Goal: Transaction & Acquisition: Obtain resource

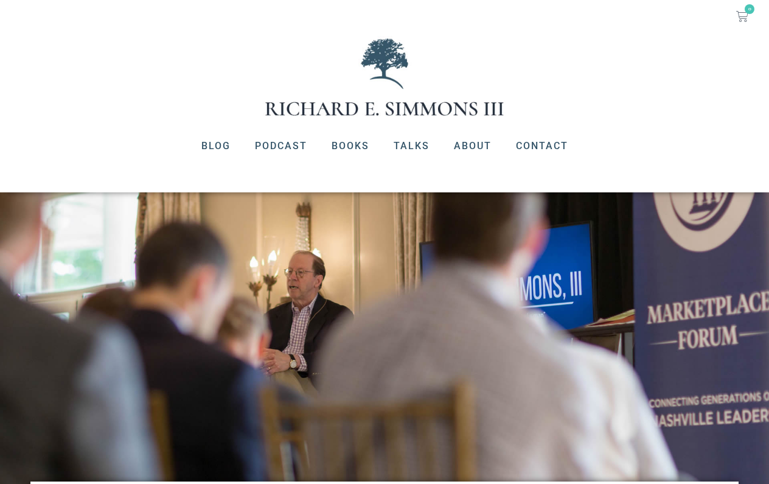
scroll to position [35, 0]
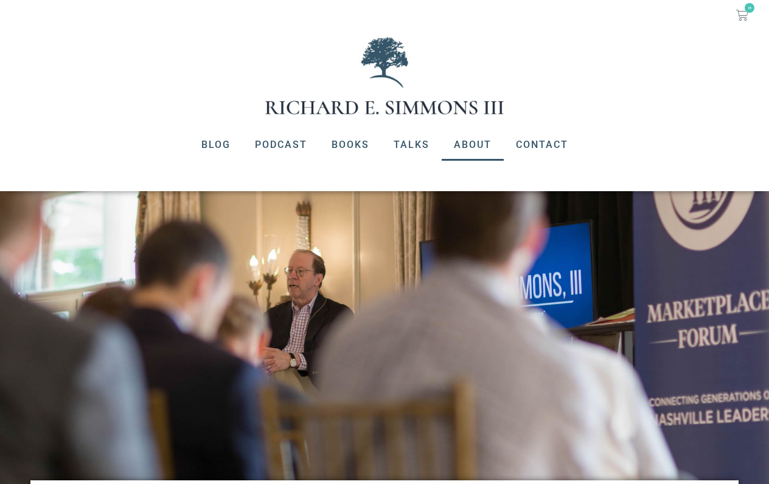
click at [478, 139] on link "About" at bounding box center [473, 145] width 62 height 32
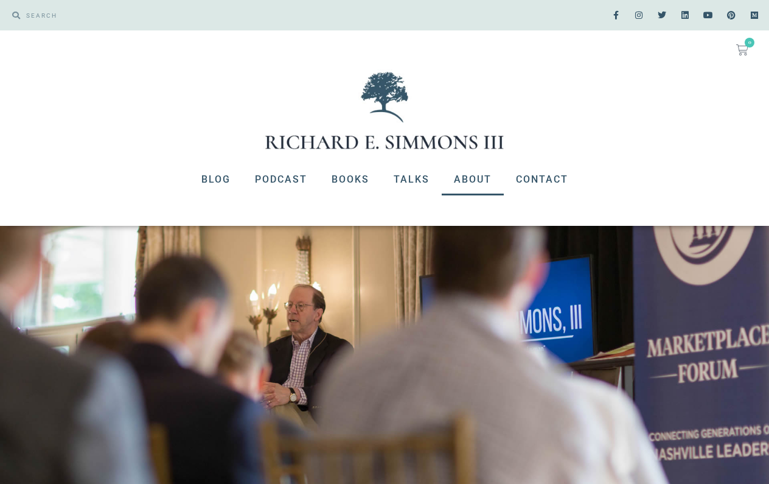
click at [477, 176] on link "About" at bounding box center [473, 180] width 62 height 32
click at [347, 175] on link "Books" at bounding box center [350, 180] width 62 height 32
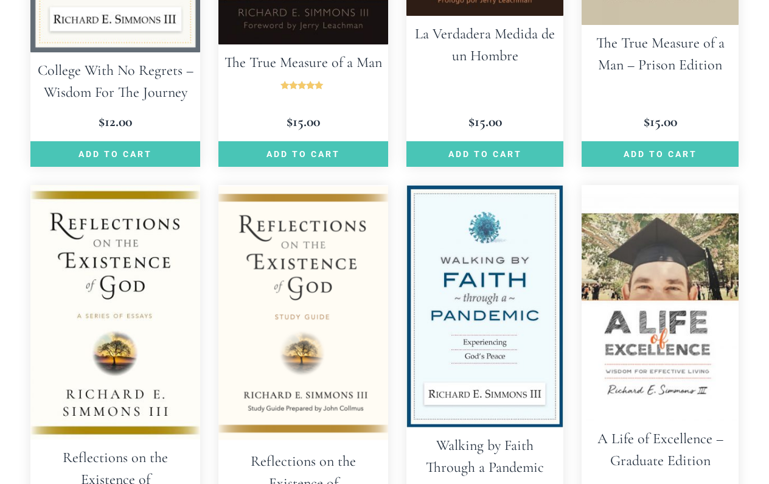
scroll to position [992, 0]
click at [96, 229] on img at bounding box center [115, 312] width 170 height 255
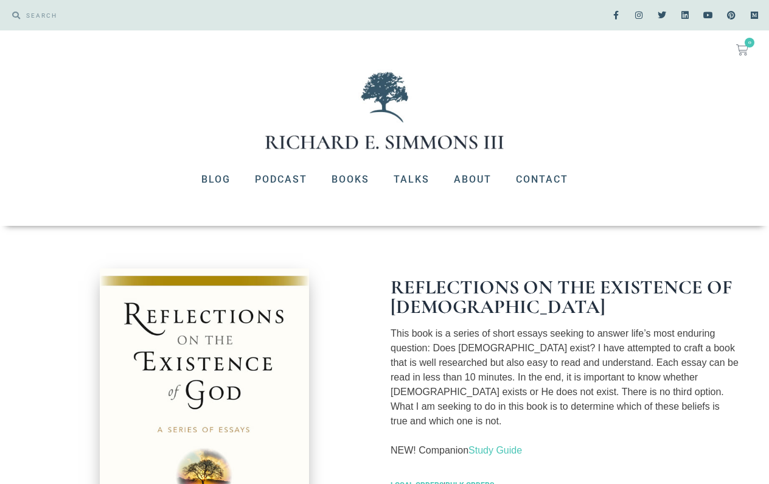
drag, startPoint x: 518, startPoint y: 374, endPoint x: 558, endPoint y: 410, distance: 53.9
click at [558, 410] on div "Reflections on the Existence of God This book is a series of short essays seeki…" at bounding box center [564, 424] width 360 height 325
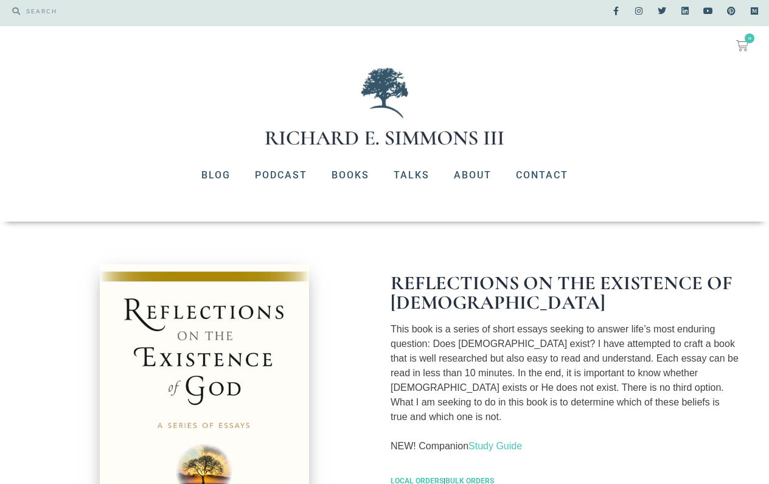
scroll to position [6, 0]
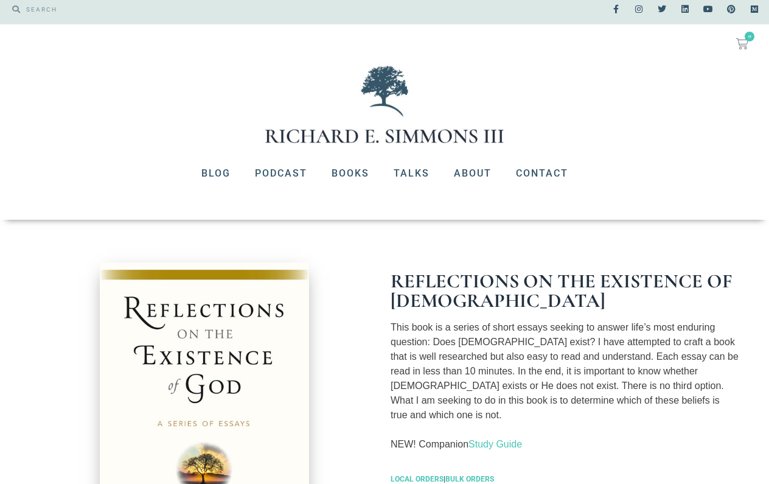
click at [218, 351] on img at bounding box center [204, 418] width 209 height 313
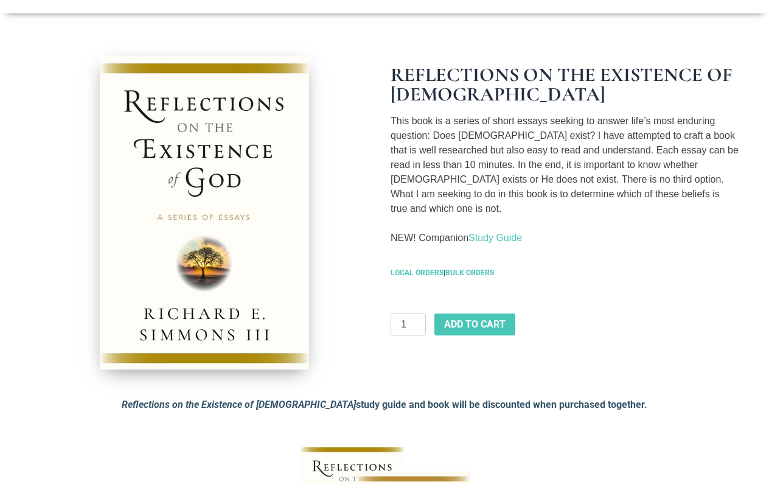
scroll to position [215, 0]
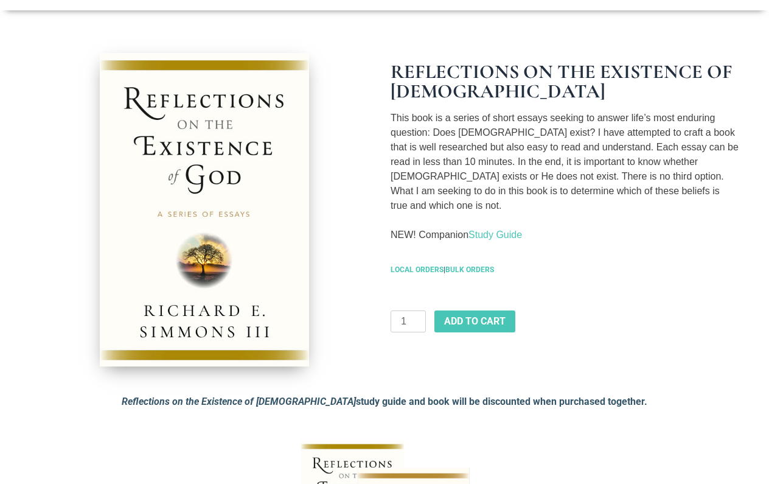
click at [197, 361] on img at bounding box center [204, 209] width 209 height 313
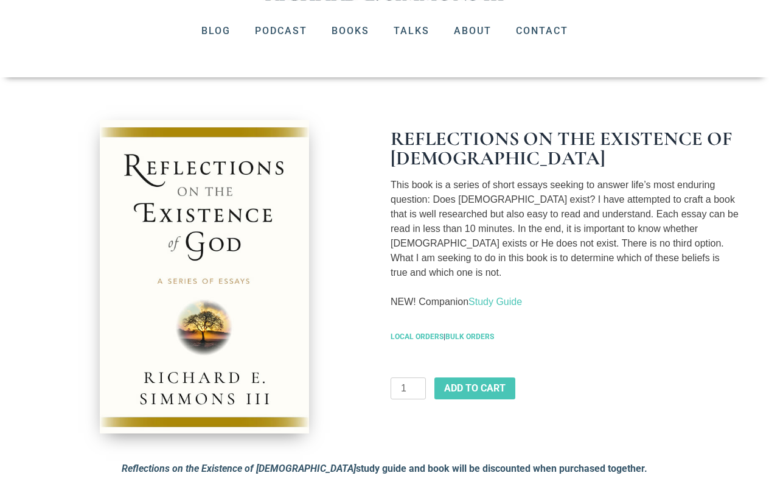
scroll to position [151, 0]
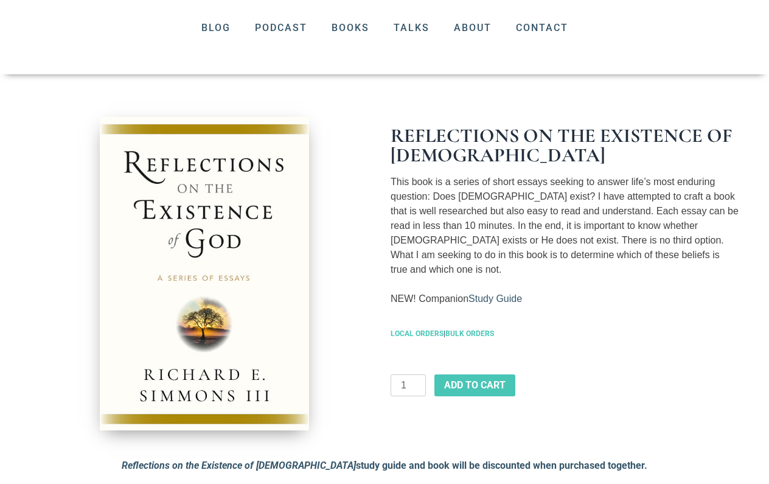
click at [497, 293] on link "Study Guide" at bounding box center [495, 298] width 54 height 10
